Goal: Task Accomplishment & Management: Manage account settings

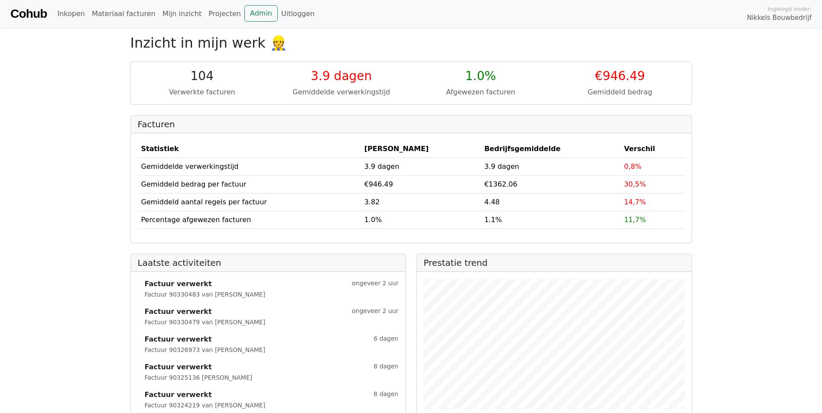
scroll to position [22, 0]
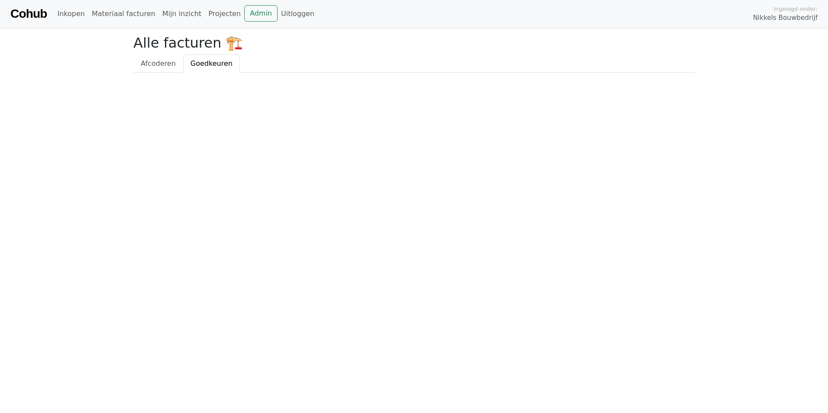
click at [209, 66] on span "Goedkeuren" at bounding box center [212, 63] width 42 height 8
click at [208, 72] on link "Goedkeuren" at bounding box center [211, 64] width 57 height 18
